Goal: Task Accomplishment & Management: Use online tool/utility

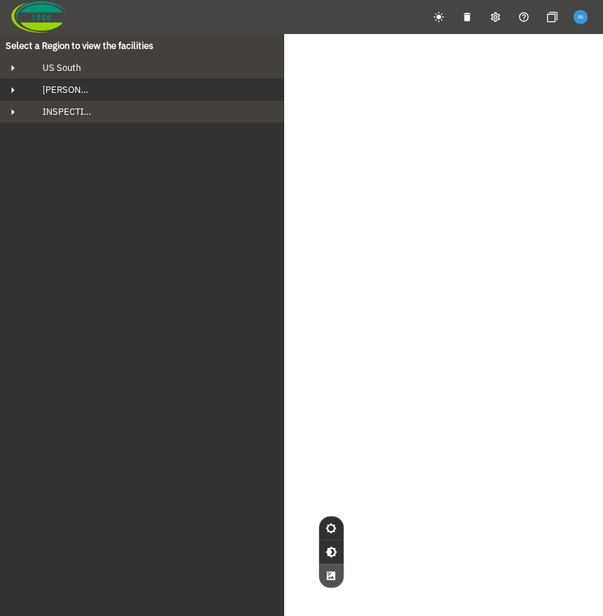
click at [91, 96] on button "Howard Region" at bounding box center [142, 90] width 284 height 22
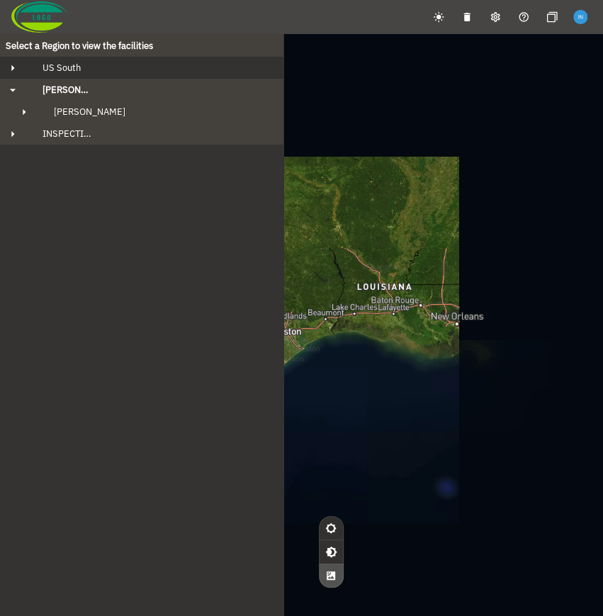
click at [99, 67] on div "US South" at bounding box center [154, 68] width 247 height 12
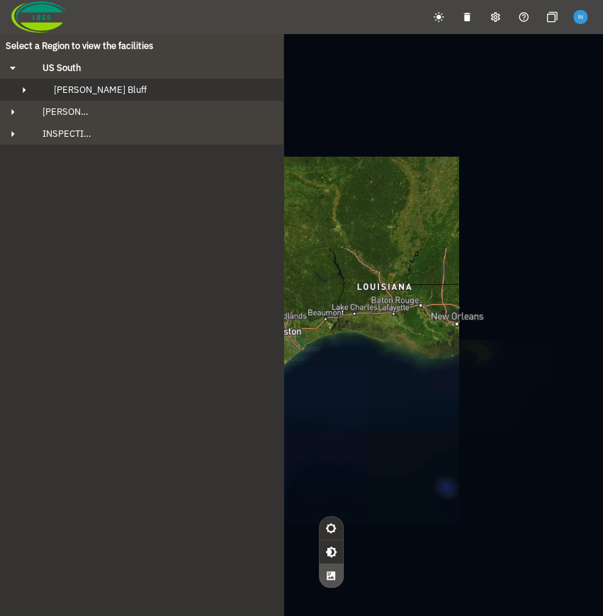
click at [102, 87] on span "Fowler's Bluff" at bounding box center [100, 90] width 93 height 12
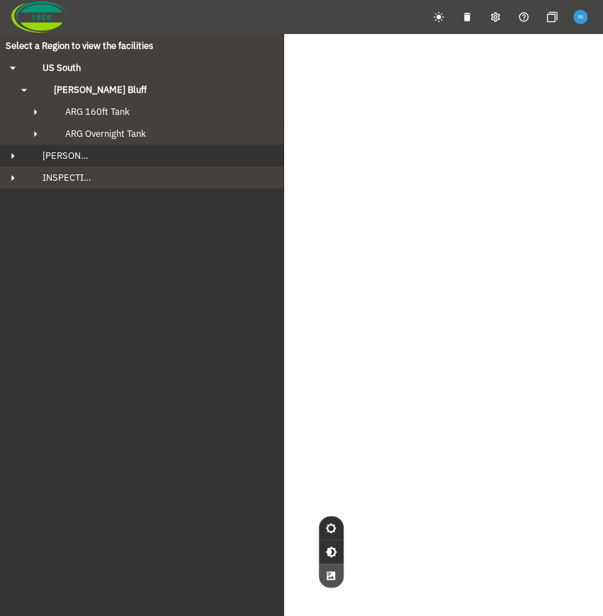
click at [106, 155] on div "Howard Region" at bounding box center [154, 156] width 247 height 12
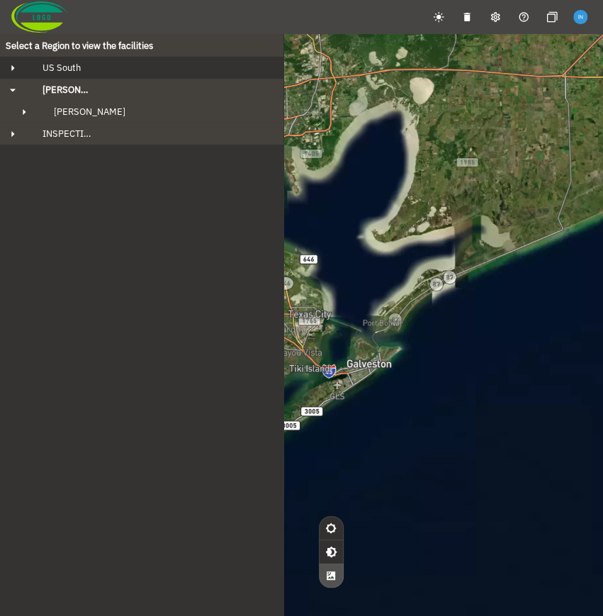
click at [133, 72] on div "US South" at bounding box center [154, 68] width 247 height 12
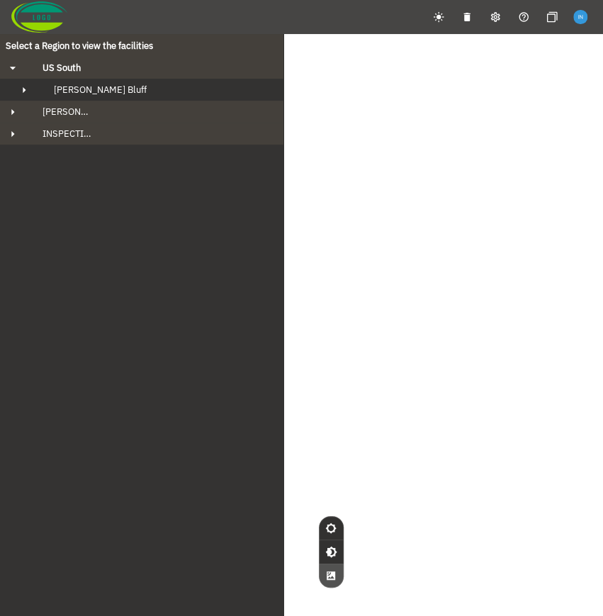
click at [133, 98] on button "Fowler's Bluff" at bounding box center [142, 90] width 284 height 22
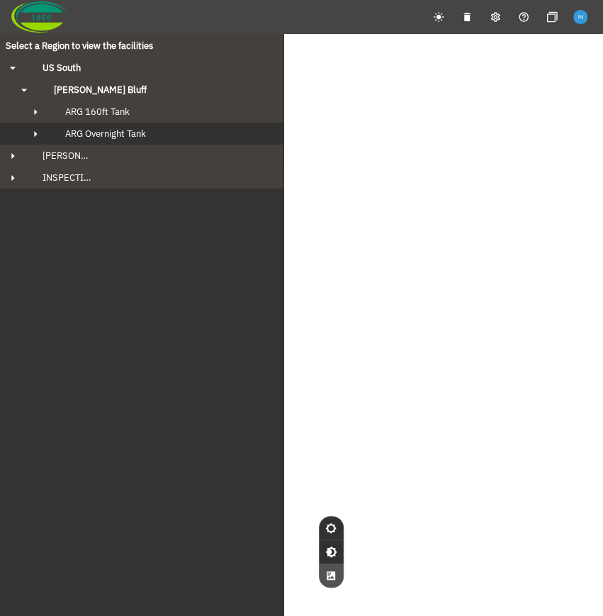
click at [132, 140] on button "ARG Overnight Tank" at bounding box center [142, 134] width 284 height 22
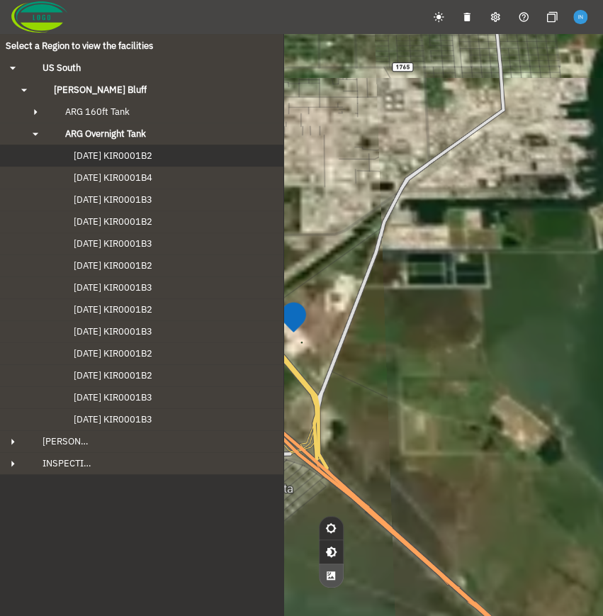
click at [133, 161] on button "2024-09-20 KIR0001B2" at bounding box center [142, 156] width 284 height 22
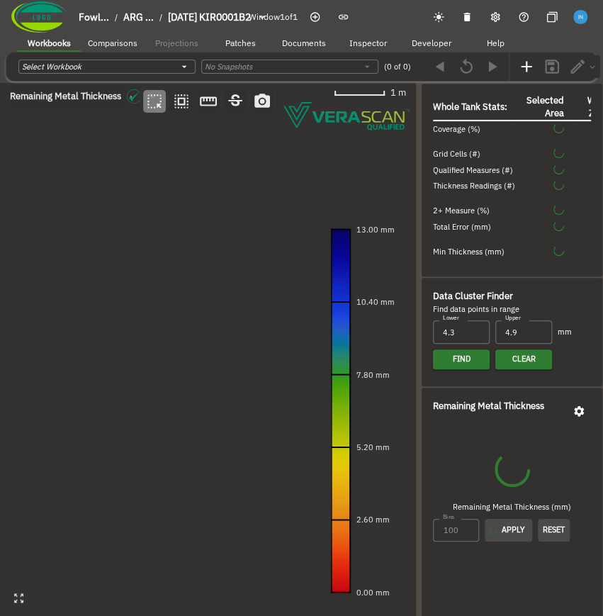
drag, startPoint x: 216, startPoint y: 218, endPoint x: 237, endPoint y: 218, distance: 20.6
click at [237, 218] on canvas at bounding box center [208, 350] width 416 height 534
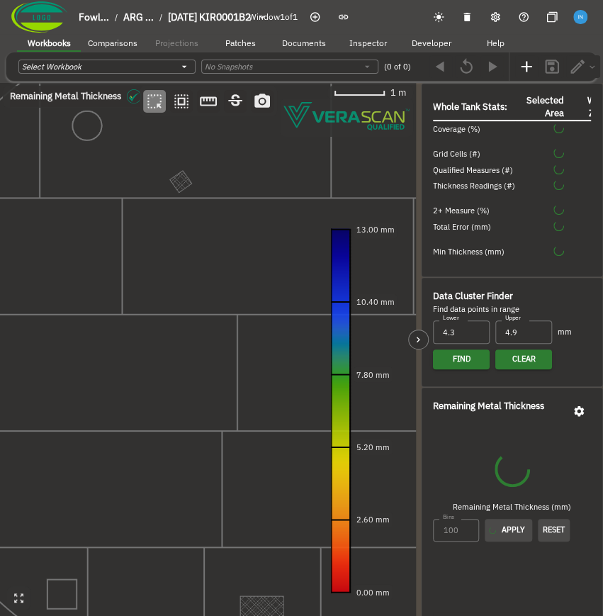
click at [418, 188] on div at bounding box center [418, 350] width 5 height 534
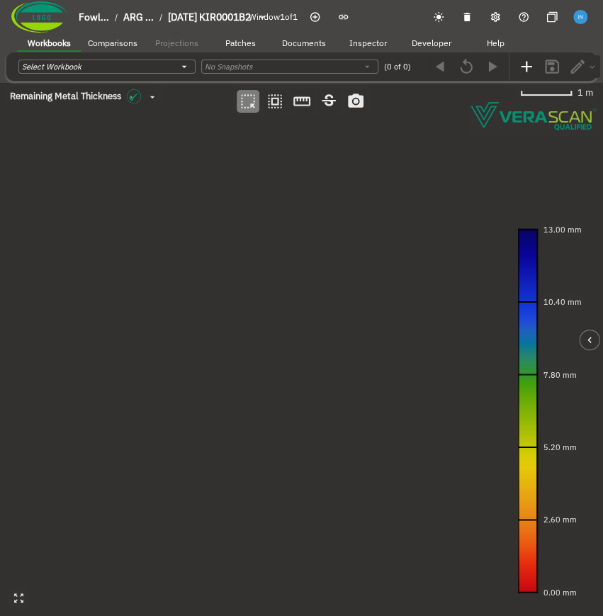
click at [235, 44] on span "Patches" at bounding box center [240, 43] width 30 height 11
click at [203, 74] on div "Selected Patch Options: Select collection ​" at bounding box center [180, 66] width 324 height 23
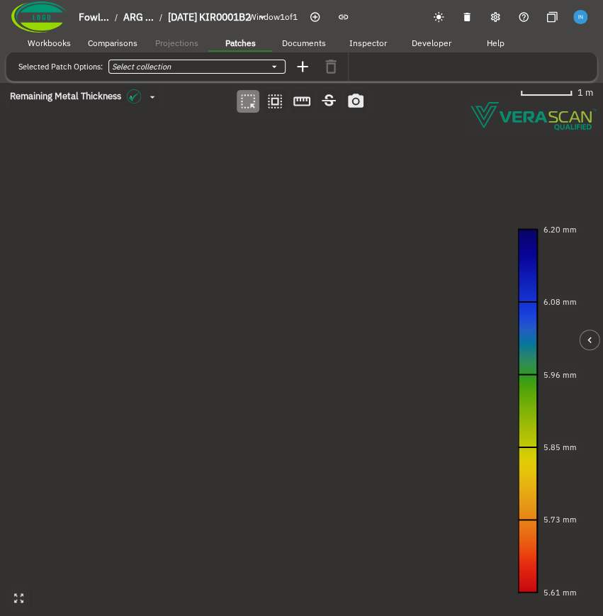
click at [207, 65] on body "Fowl... / ARG ... / 2024-09-20 KIR0001B2 Window 1 of 1 Workbooks Comparisons Pr…" at bounding box center [301, 333] width 603 height 667
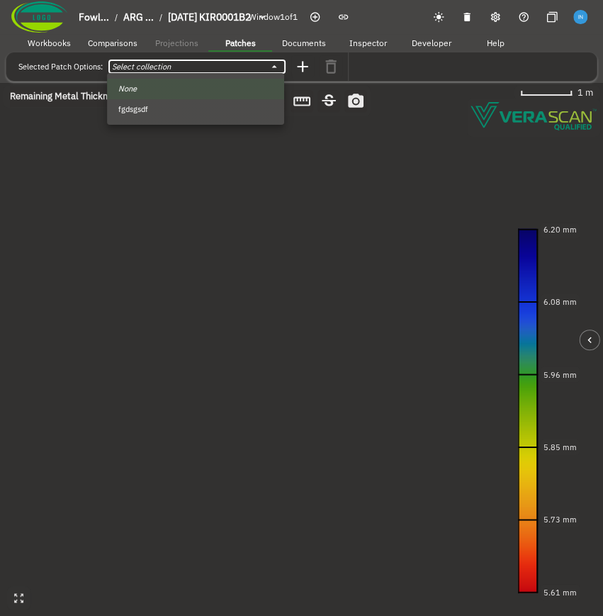
click at [305, 66] on div at bounding box center [301, 308] width 603 height 616
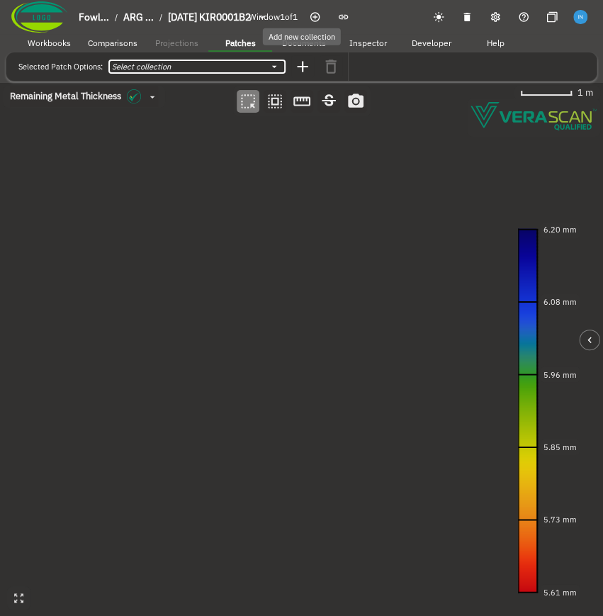
click at [303, 67] on icon "button" at bounding box center [302, 66] width 11 height 11
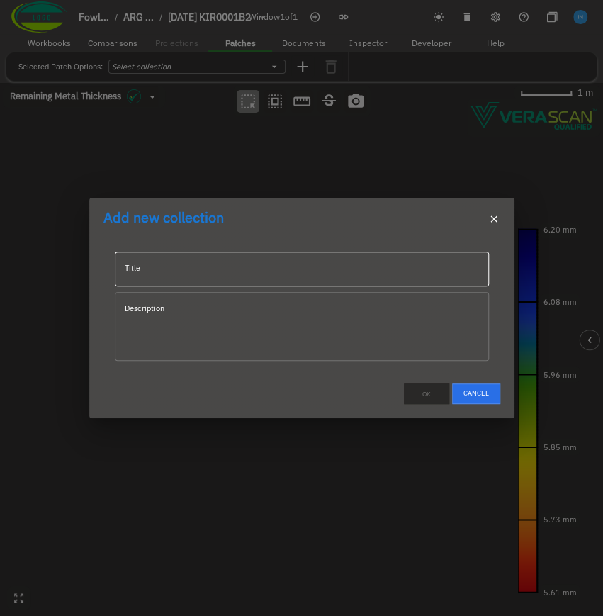
click at [274, 255] on input "Title" at bounding box center [302, 269] width 374 height 35
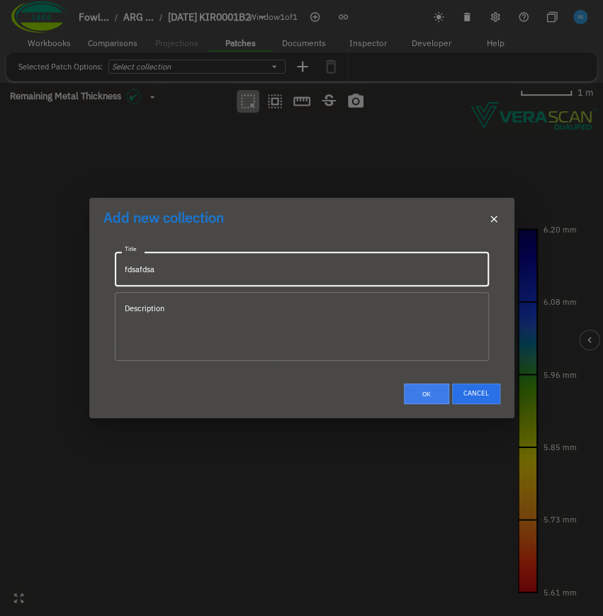
type input "fdsafdsa"
click at [426, 398] on button "Ok" at bounding box center [426, 394] width 45 height 21
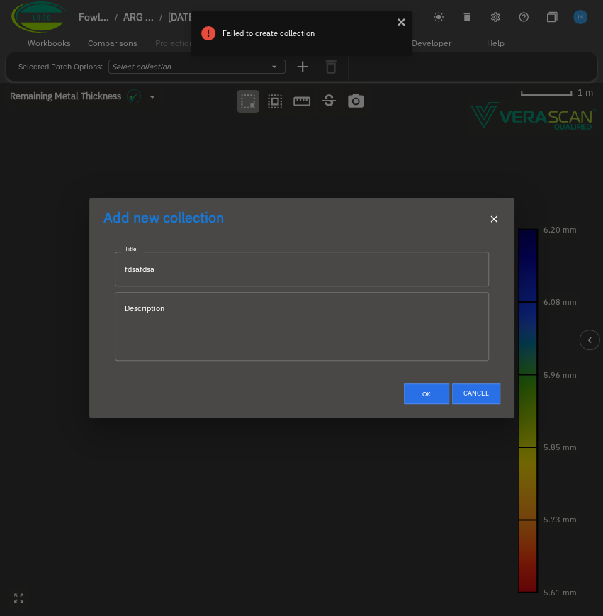
click at [324, 227] on div "Add new collection" at bounding box center [301, 219] width 425 height 43
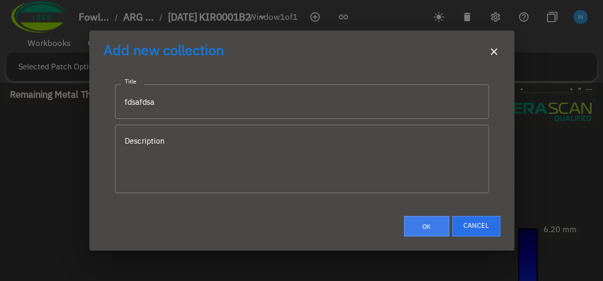
click at [417, 225] on button "Ok" at bounding box center [426, 226] width 45 height 21
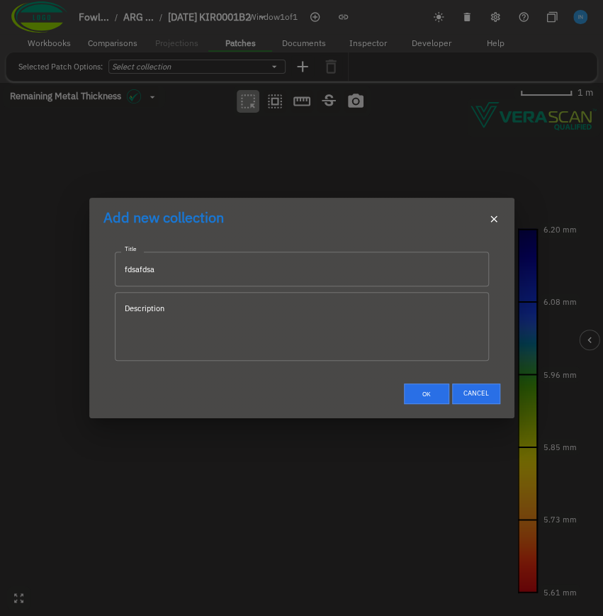
click at [486, 219] on button "button" at bounding box center [494, 219] width 17 height 17
